Goal: Transaction & Acquisition: Purchase product/service

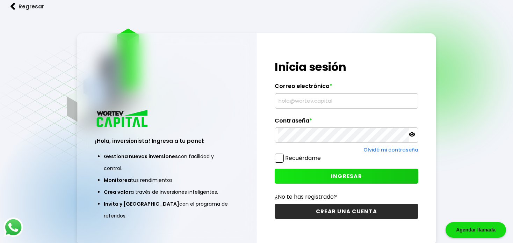
type input "[EMAIL_ADDRESS][DOMAIN_NAME]"
click at [305, 160] on label "Recuérdame" at bounding box center [303, 158] width 36 height 8
click at [322, 155] on input "Recuérdame" at bounding box center [322, 155] width 0 height 0
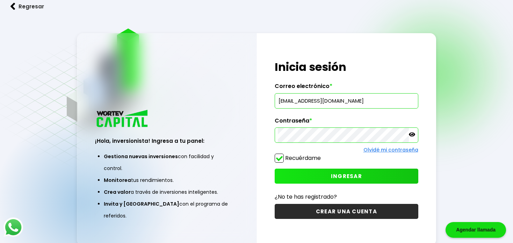
click at [324, 175] on button "INGRESAR" at bounding box center [346, 176] width 143 height 15
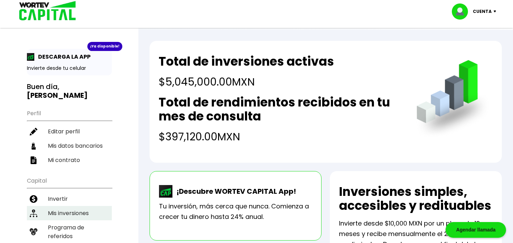
click at [69, 206] on li "Mis inversiones" at bounding box center [69, 213] width 85 height 14
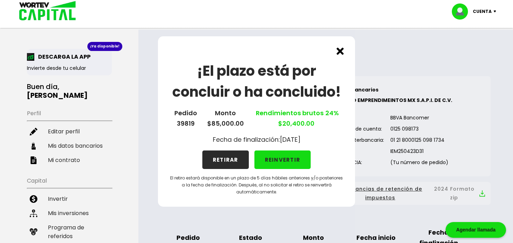
click at [226, 161] on button "RETIRAR" at bounding box center [225, 160] width 46 height 19
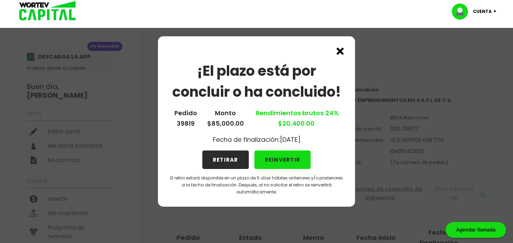
click at [226, 161] on button "RETIRAR" at bounding box center [225, 160] width 46 height 19
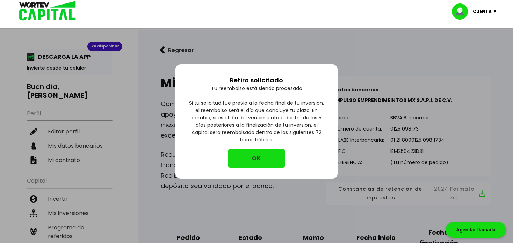
click at [258, 161] on button "OK" at bounding box center [256, 158] width 57 height 19
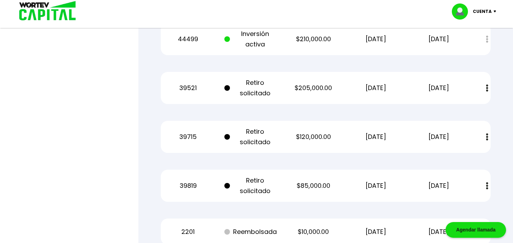
scroll to position [1628, 0]
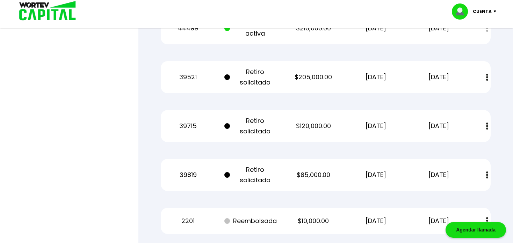
click at [487, 78] on img at bounding box center [487, 77] width 2 height 7
click at [445, 99] on link "Estado de cuenta" at bounding box center [439, 96] width 49 height 9
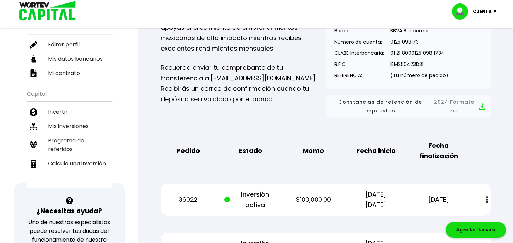
scroll to position [0, 0]
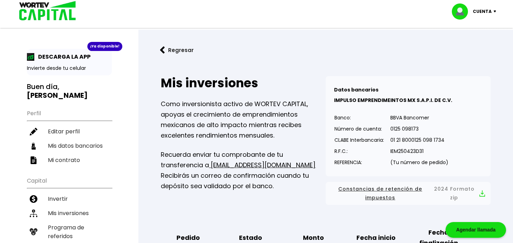
click at [63, 11] on img at bounding box center [45, 11] width 67 height 23
click at [69, 10] on img at bounding box center [45, 11] width 67 height 23
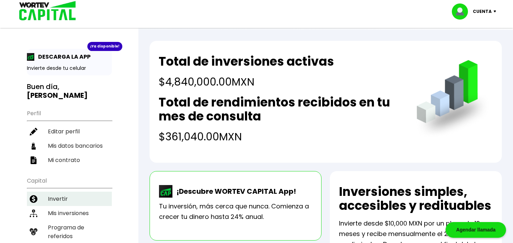
click at [69, 192] on li "Invertir" at bounding box center [69, 199] width 85 height 14
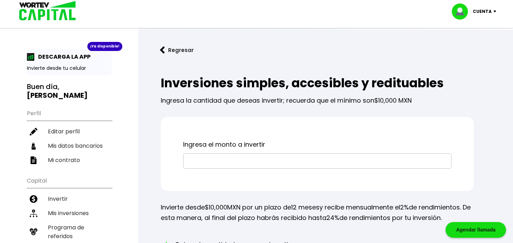
click at [248, 159] on input "text" at bounding box center [317, 161] width 262 height 15
type input "$2"
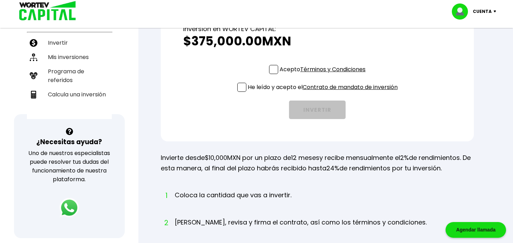
scroll to position [165, 0]
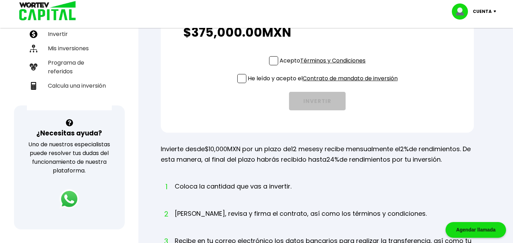
type input "$375,000"
click at [271, 62] on span at bounding box center [273, 60] width 9 height 9
click at [324, 66] on input "Acepto Términos y Condiciones" at bounding box center [324, 66] width 0 height 0
click at [240, 78] on span at bounding box center [241, 78] width 9 height 9
click at [324, 84] on input "He leído y acepto el Contrato de mandato de inversión" at bounding box center [324, 84] width 0 height 0
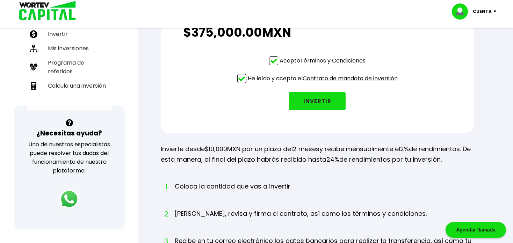
click at [322, 109] on button "INVERTIR" at bounding box center [317, 101] width 57 height 19
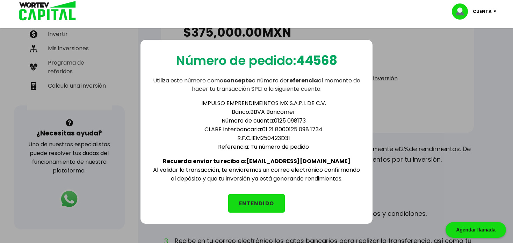
click at [251, 199] on button "ENTENDIDO" at bounding box center [256, 203] width 57 height 19
